Goal: Check status

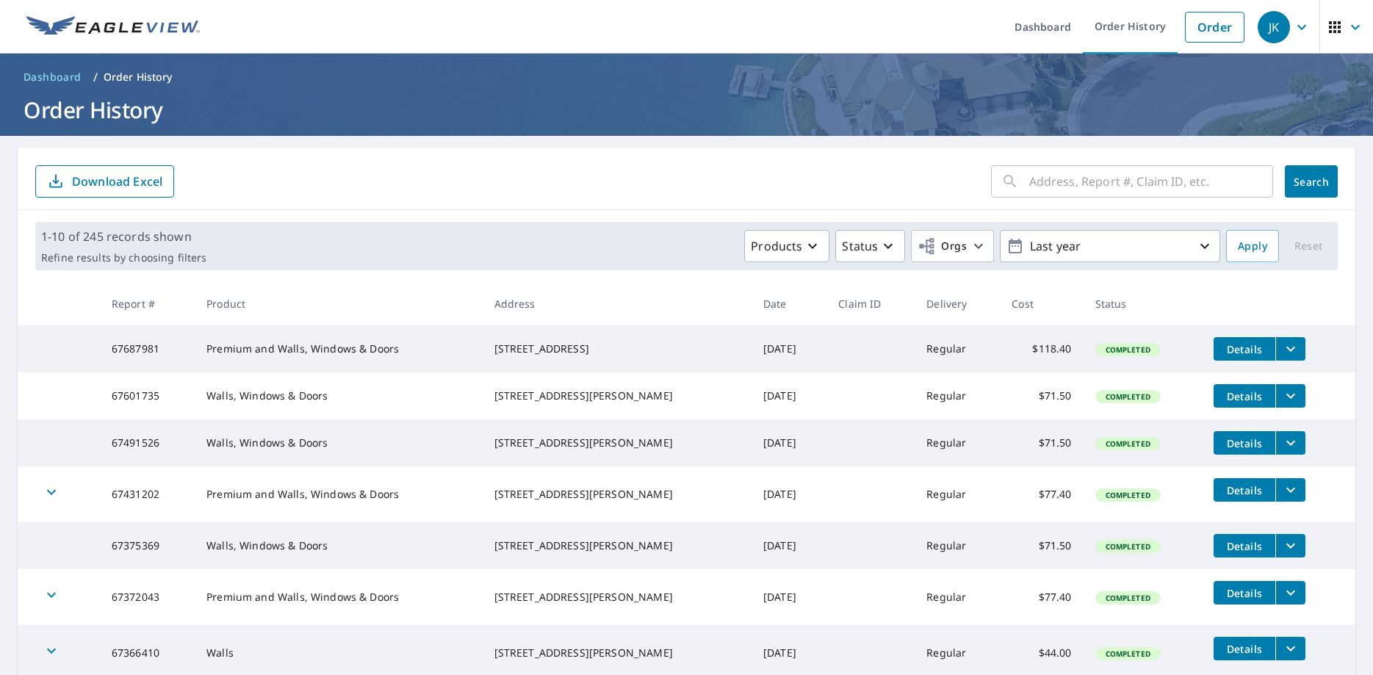
click at [1146, 175] on input "text" at bounding box center [1151, 181] width 244 height 41
click at [1040, 179] on input "text" at bounding box center [1151, 181] width 244 height 41
type input "[STREET_ADDRESS]"
click button "Search" at bounding box center [1311, 181] width 53 height 32
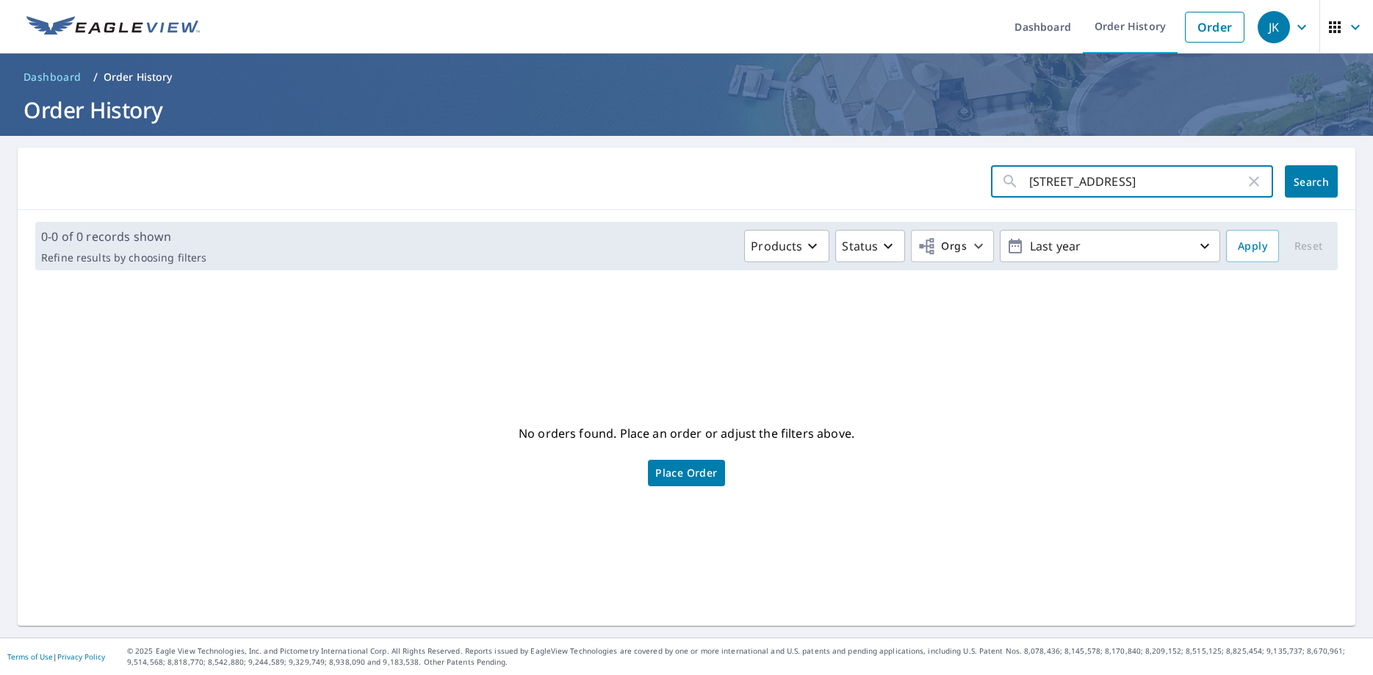
drag, startPoint x: 1228, startPoint y: 178, endPoint x: 968, endPoint y: 183, distance: 260.1
click at [1029, 183] on input "[STREET_ADDRESS]" at bounding box center [1137, 181] width 216 height 41
click at [1054, 181] on input "[STREET_ADDRESS]" at bounding box center [1137, 181] width 216 height 41
type input "[STREET_ADDRESS]"
click at [1328, 170] on button "Search" at bounding box center [1311, 181] width 53 height 32
